Goal: Information Seeking & Learning: Learn about a topic

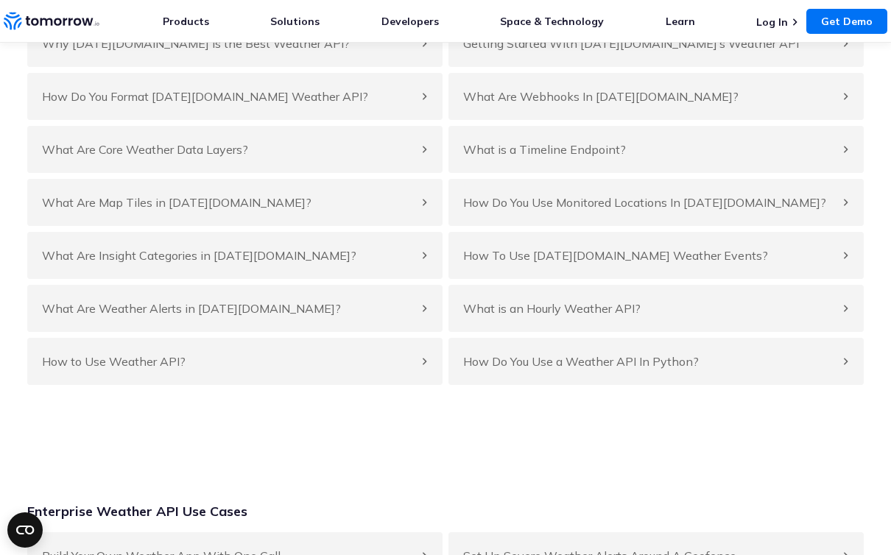
scroll to position [6027, 0]
click at [388, 158] on h4 "What Are Core Weather Data Layers?" at bounding box center [227, 149] width 371 height 18
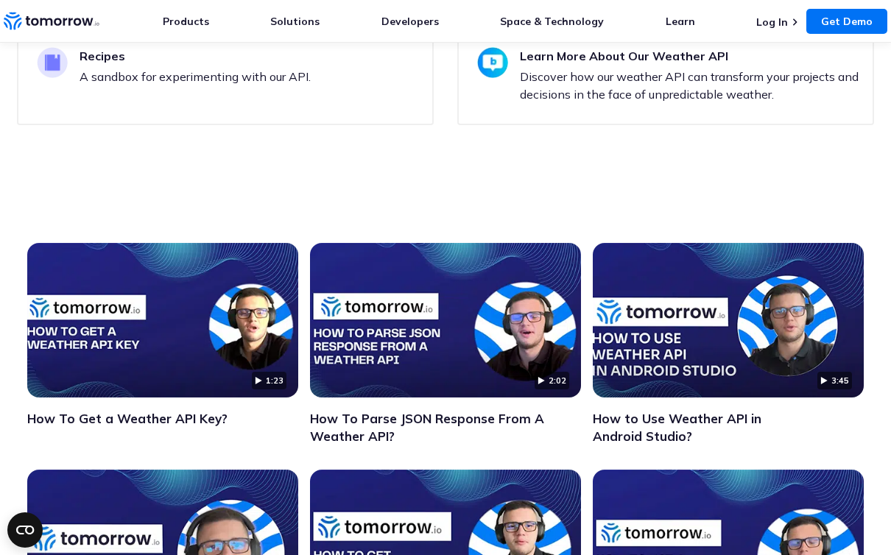
scroll to position [4998, 0]
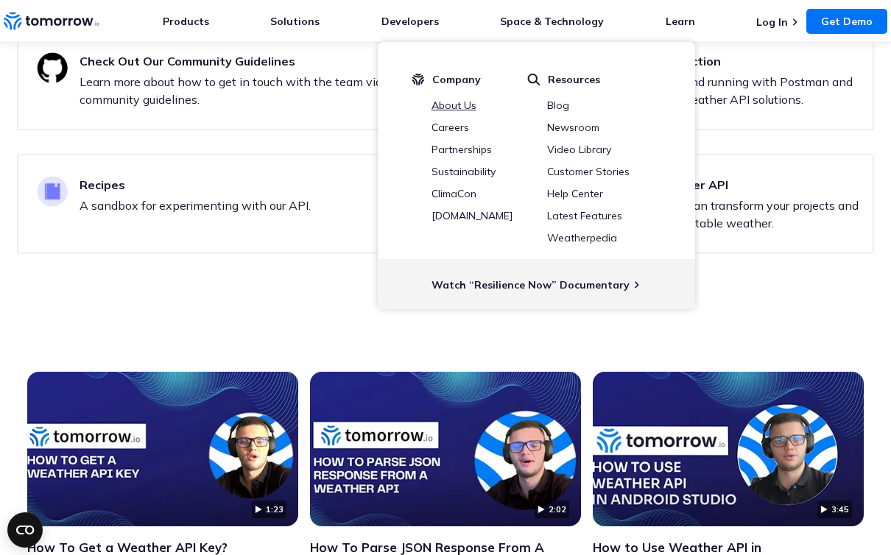
click at [461, 107] on link "About Us" at bounding box center [453, 105] width 45 height 13
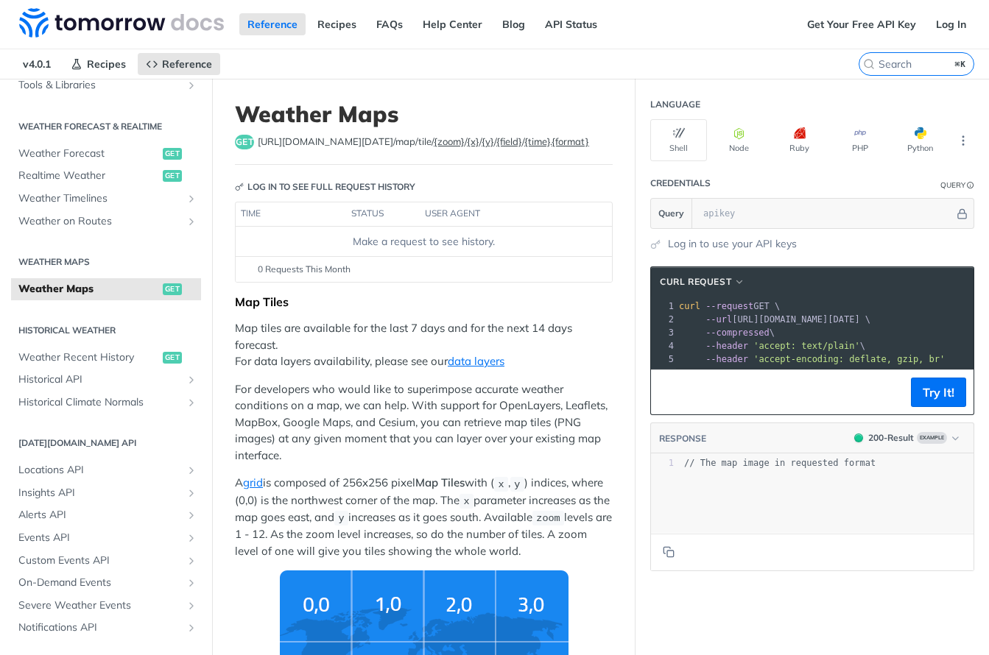
scroll to position [289, 0]
click at [37, 24] on img at bounding box center [121, 22] width 205 height 29
